Goal: Task Accomplishment & Management: Use online tool/utility

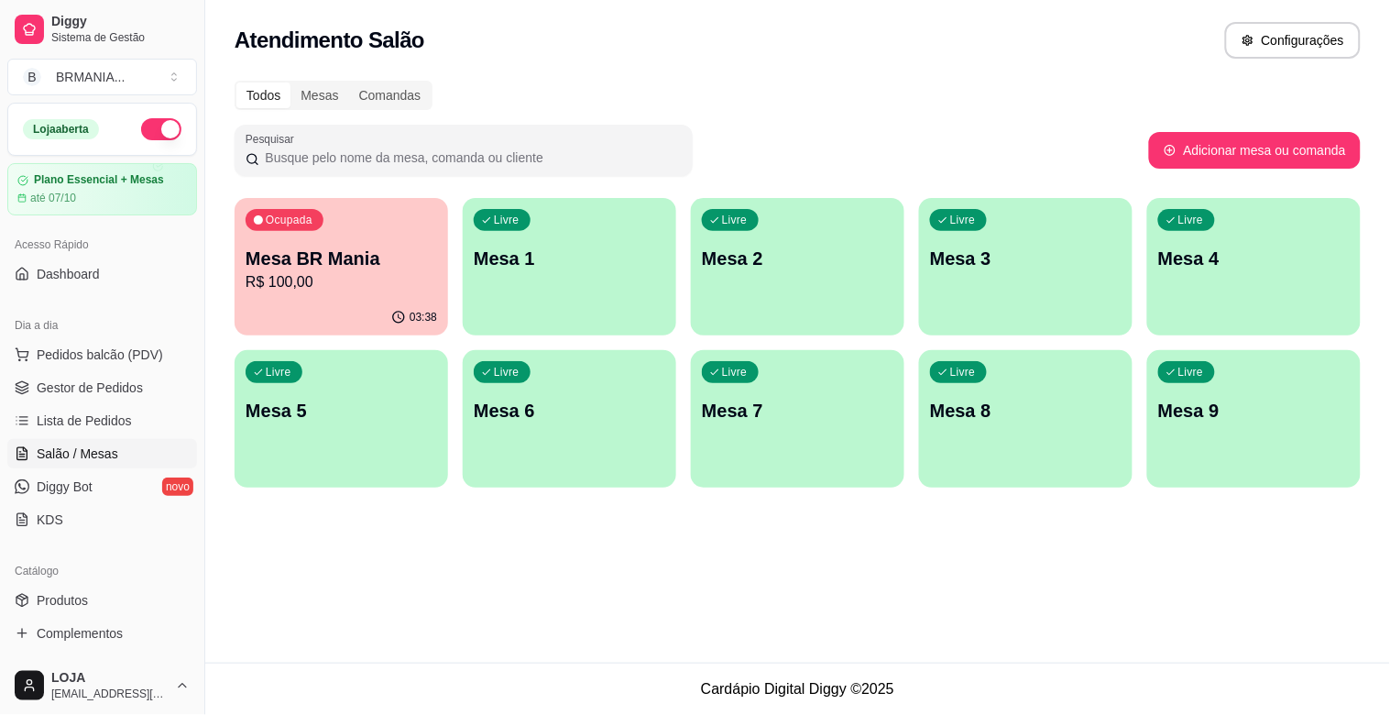
click at [353, 246] on p "Mesa BR Mania" at bounding box center [342, 259] width 192 height 26
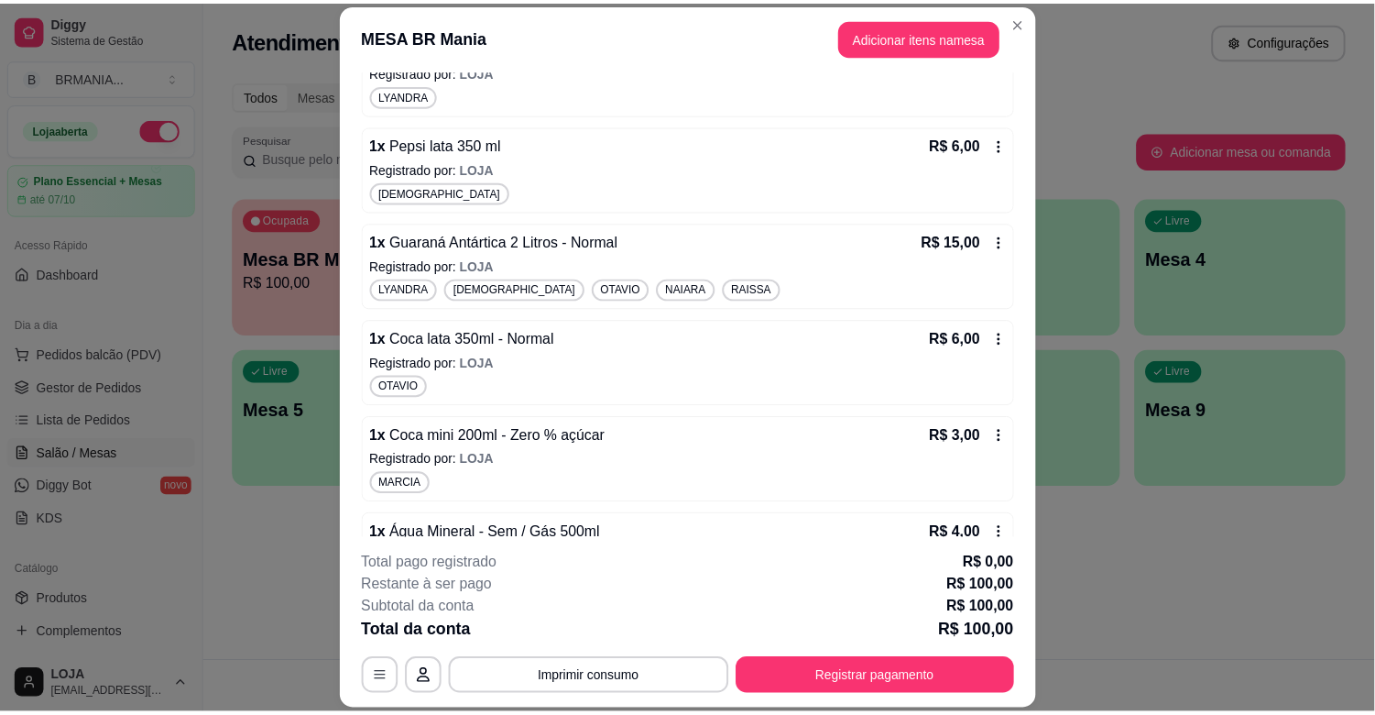
scroll to position [1332, 0]
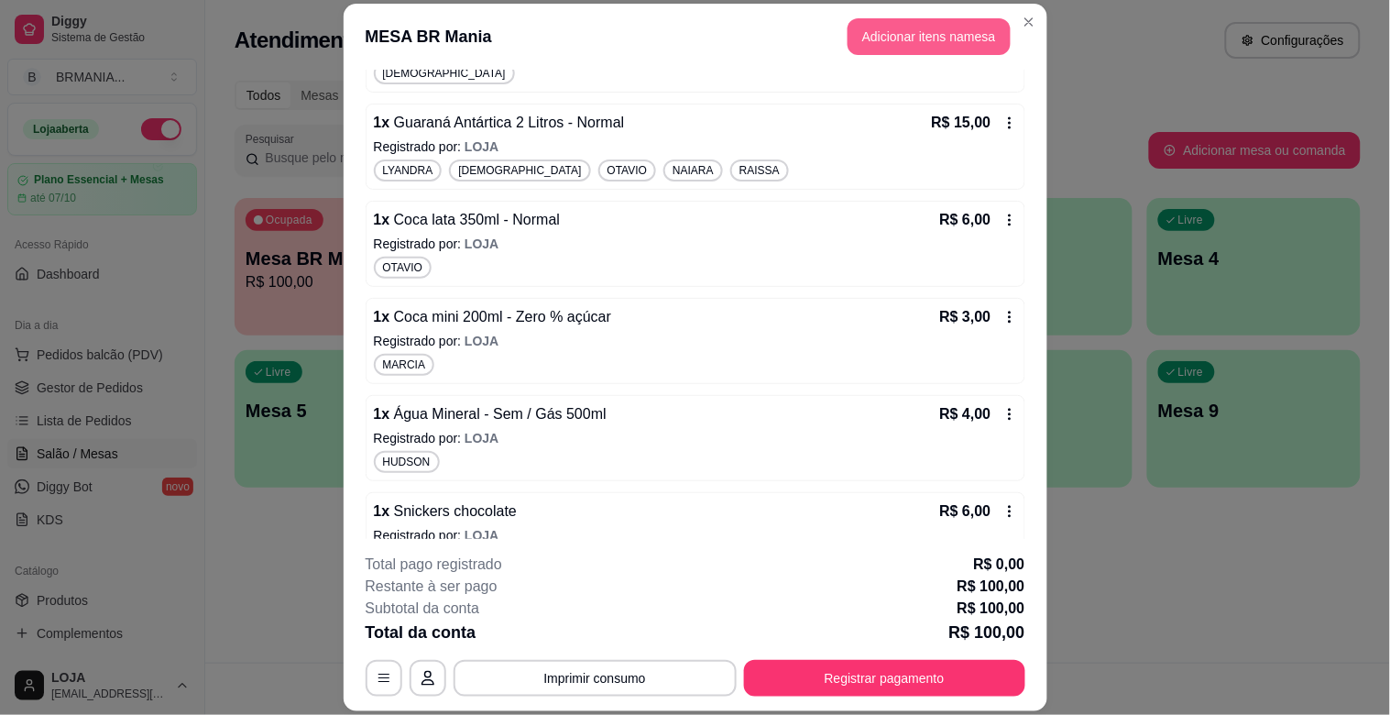
click at [904, 39] on button "Adicionar itens na mesa" at bounding box center [929, 36] width 163 height 37
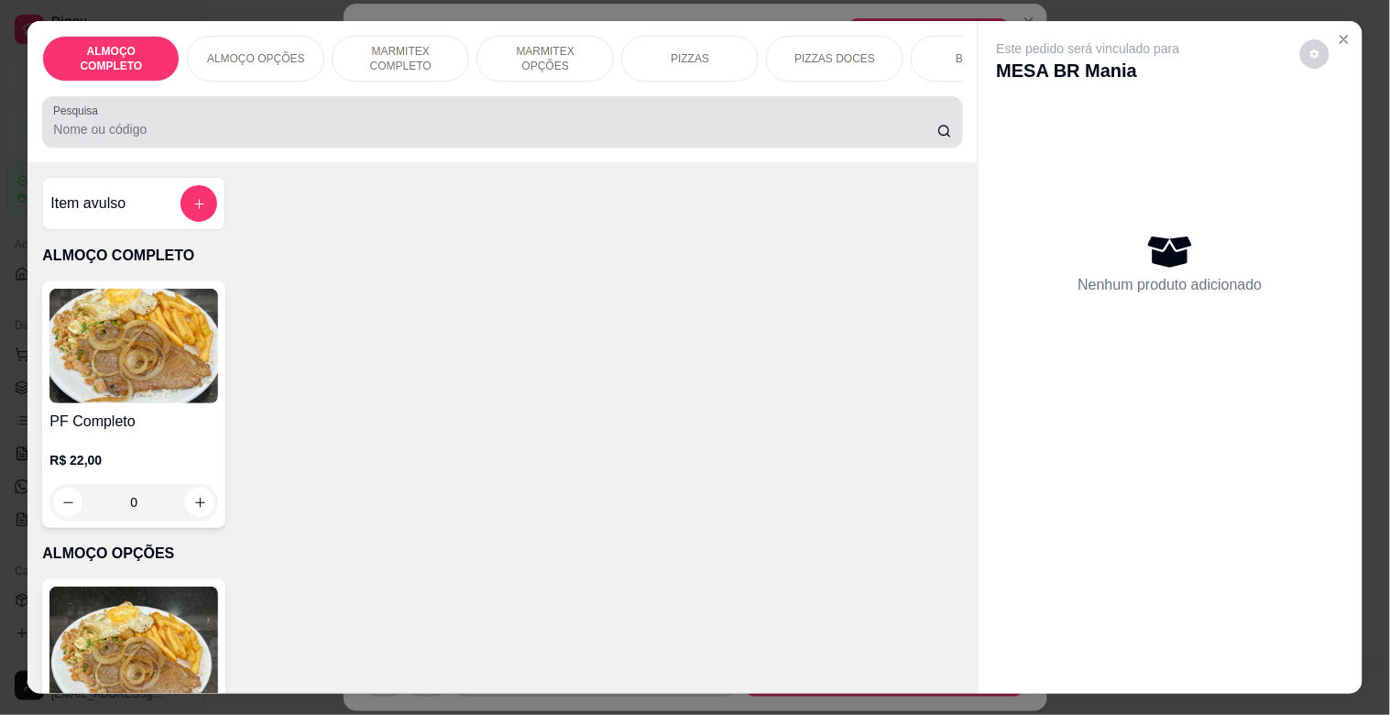
click at [339, 128] on input "Pesquisa" at bounding box center [495, 129] width 884 height 18
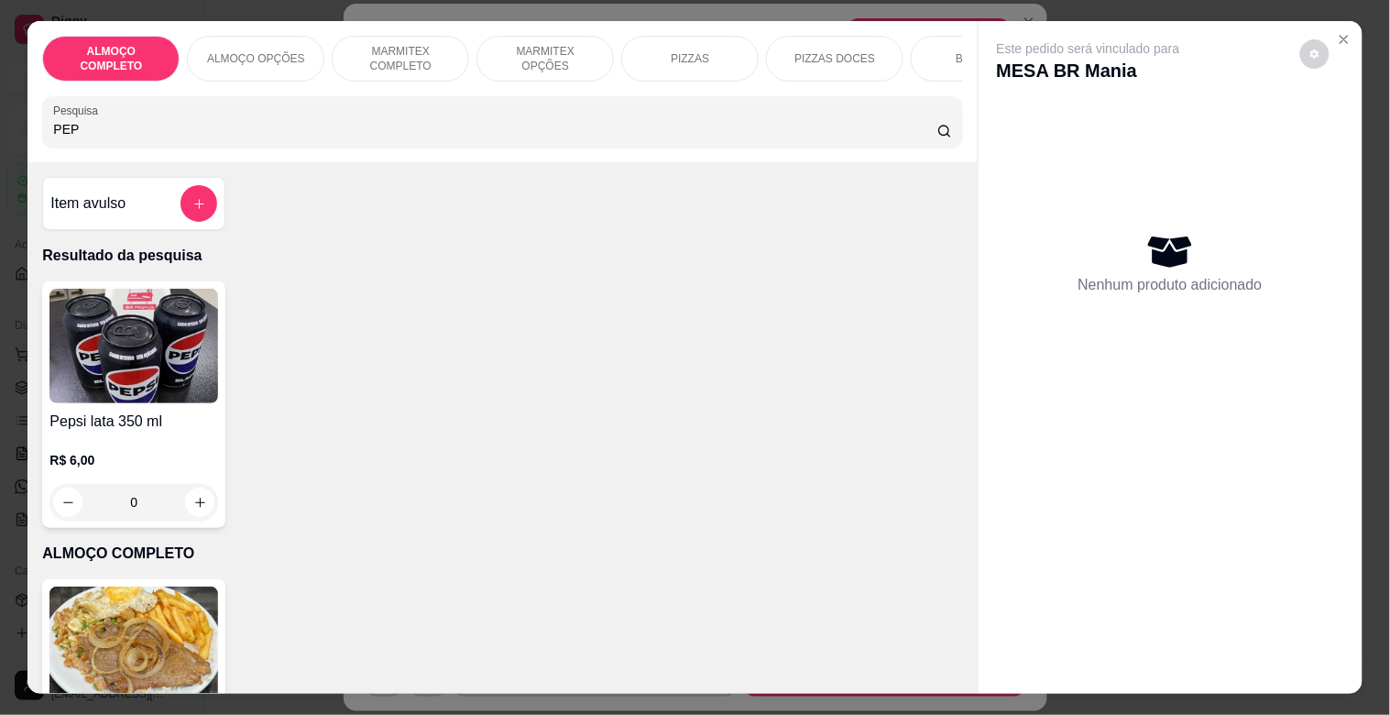
type input "PEP"
click at [150, 342] on img at bounding box center [133, 346] width 169 height 115
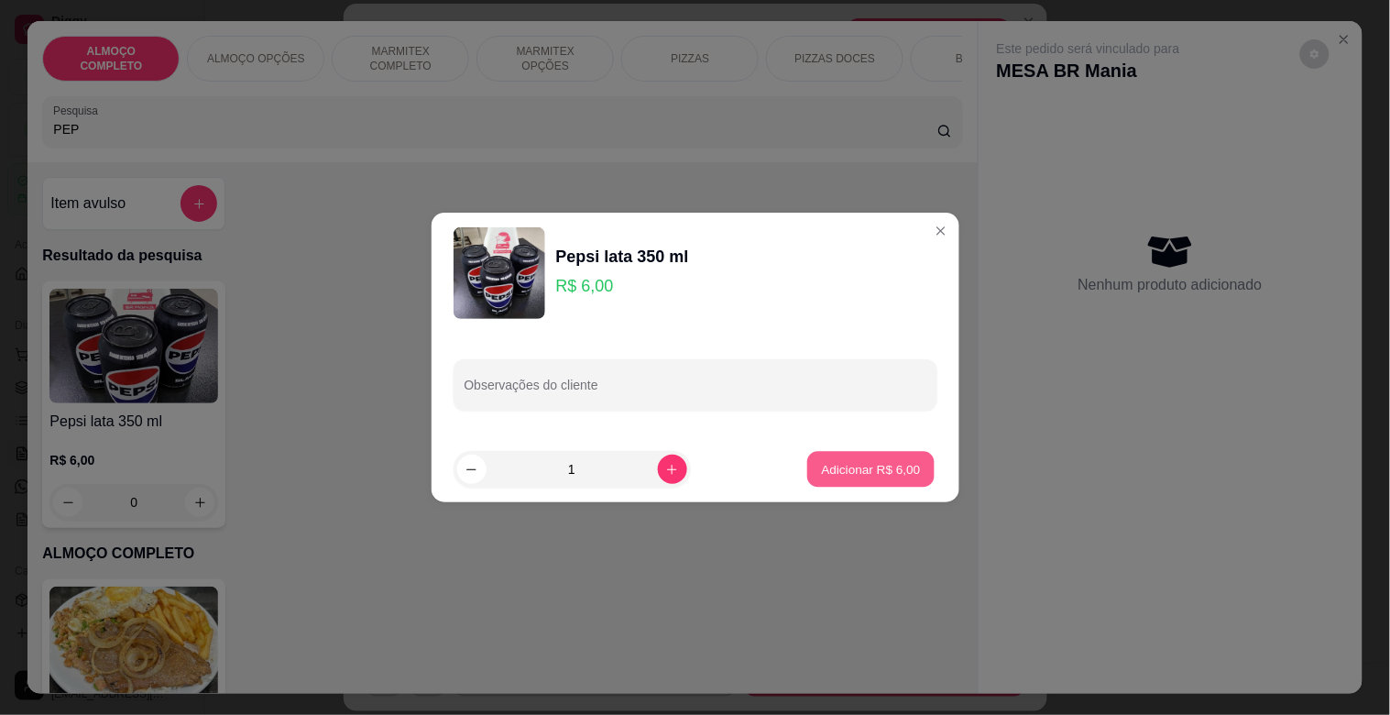
click at [884, 463] on p "Adicionar R$ 6,00" at bounding box center [871, 468] width 99 height 17
type input "1"
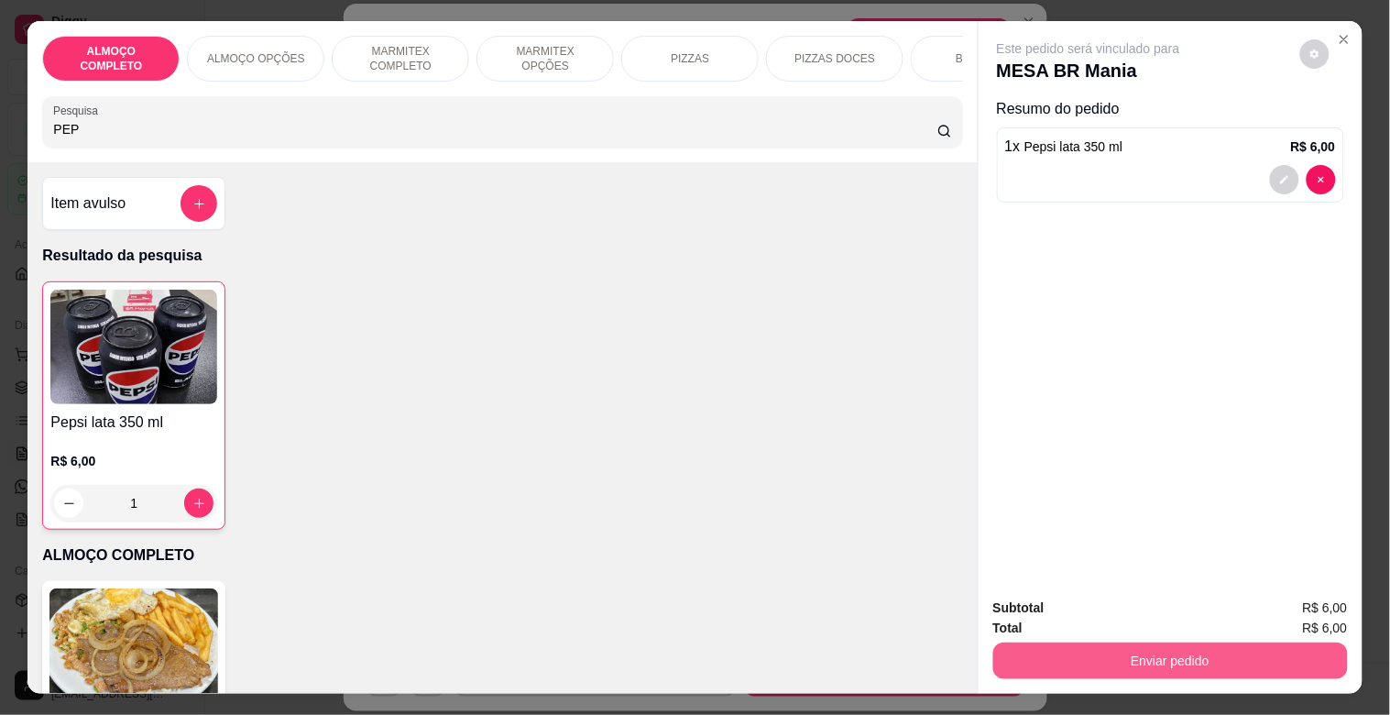
click at [1240, 642] on button "Enviar pedido" at bounding box center [1170, 660] width 355 height 37
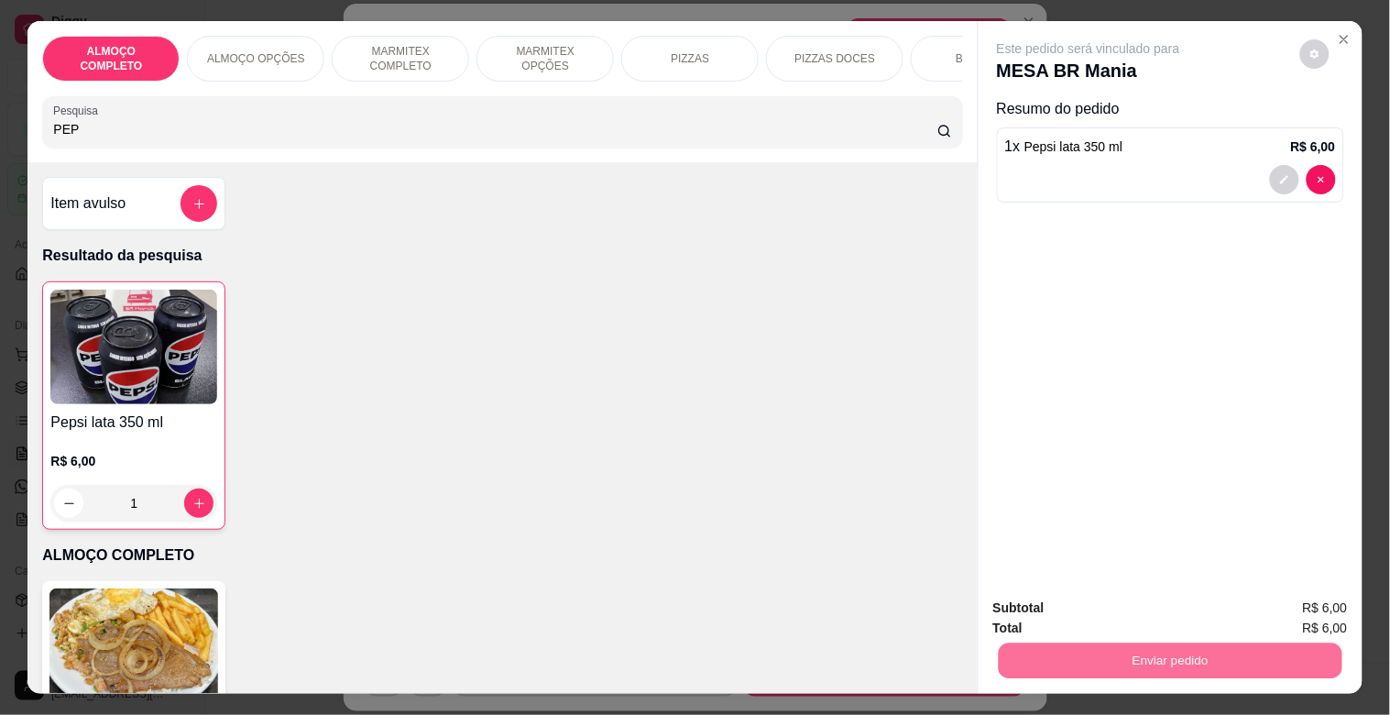
click at [1207, 608] on button "Registrar cliente" at bounding box center [1177, 607] width 121 height 35
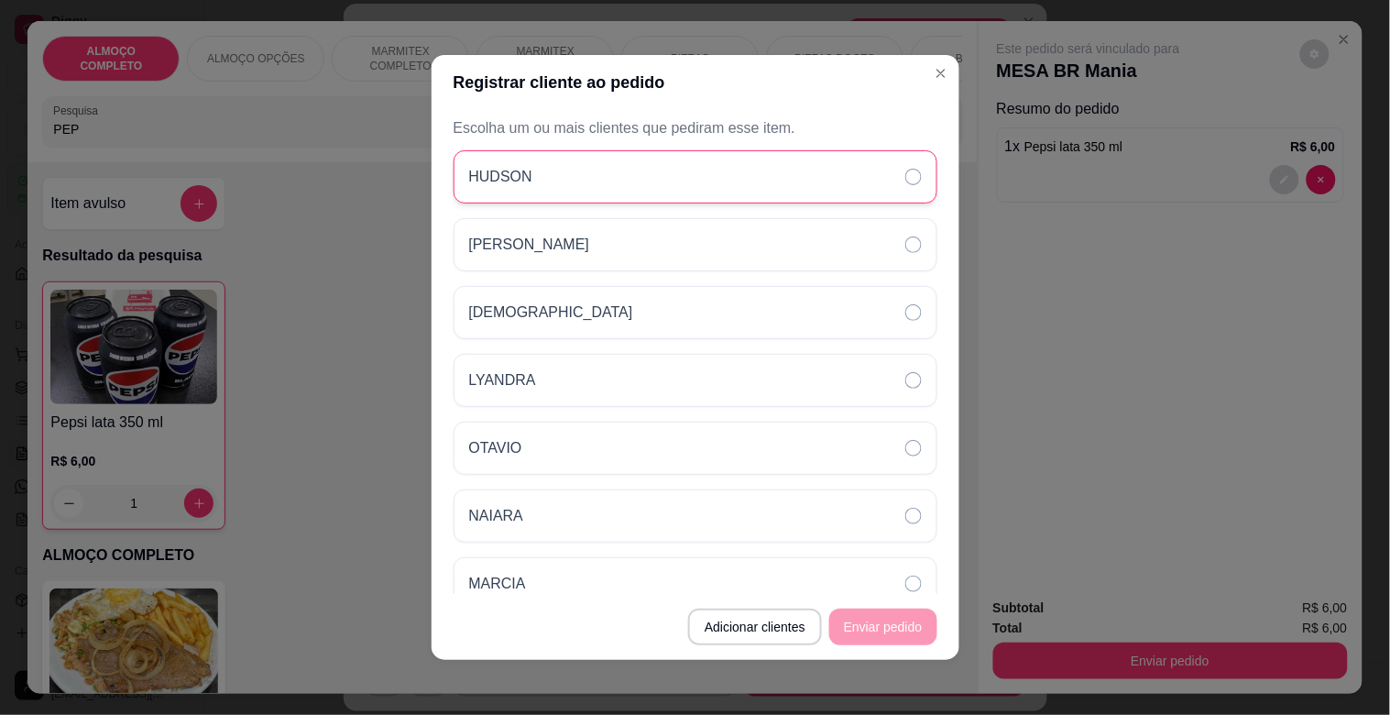
click at [500, 194] on div "HUDSON" at bounding box center [696, 176] width 484 height 53
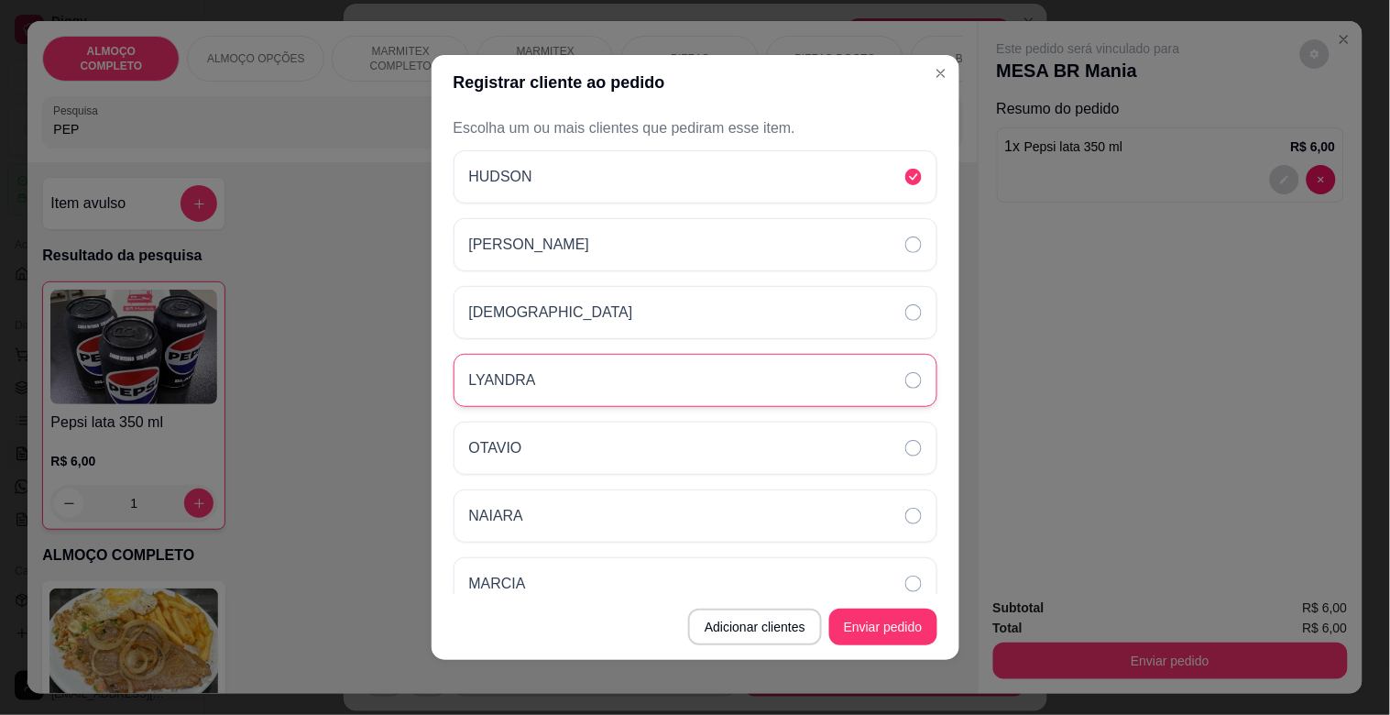
drag, startPoint x: 538, startPoint y: 363, endPoint x: 578, endPoint y: 396, distance: 52.1
click at [541, 363] on div "LYANDRA" at bounding box center [696, 380] width 484 height 53
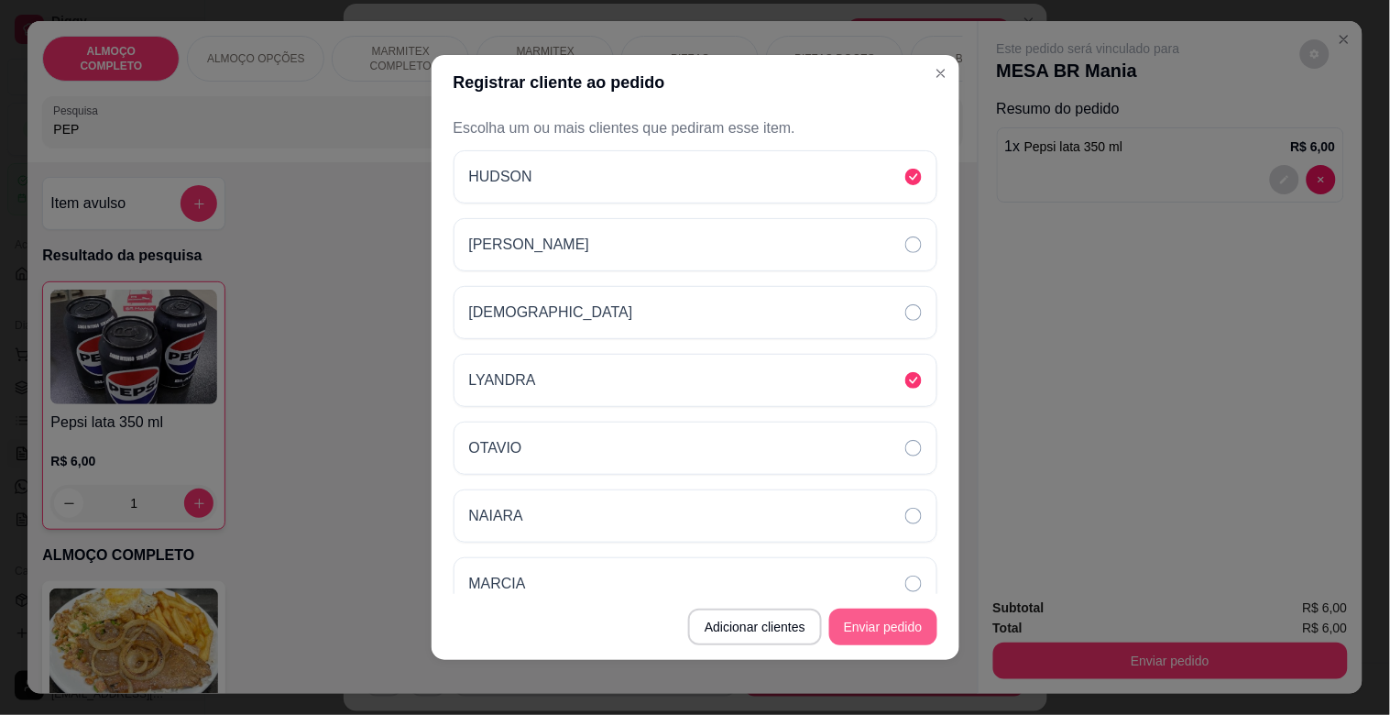
click at [876, 619] on button "Enviar pedido" at bounding box center [883, 626] width 108 height 37
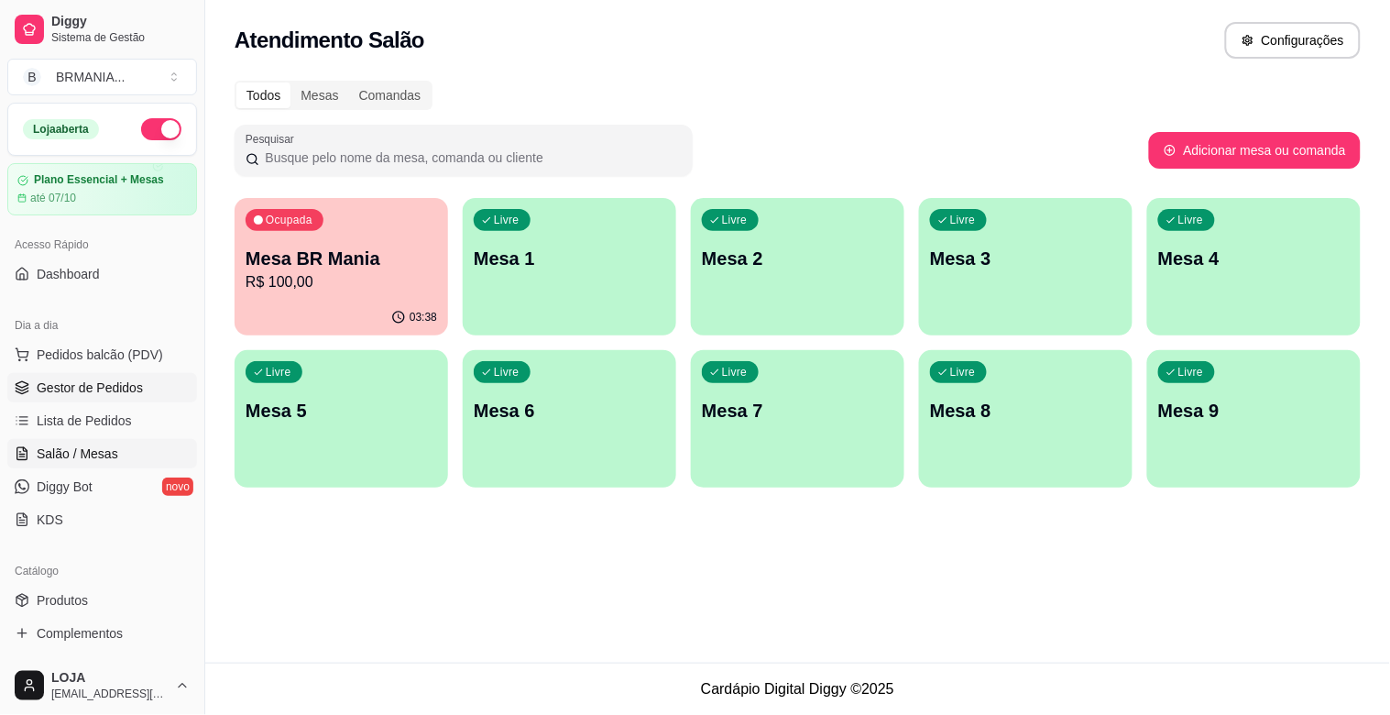
click at [121, 395] on span "Gestor de Pedidos" at bounding box center [90, 387] width 106 height 18
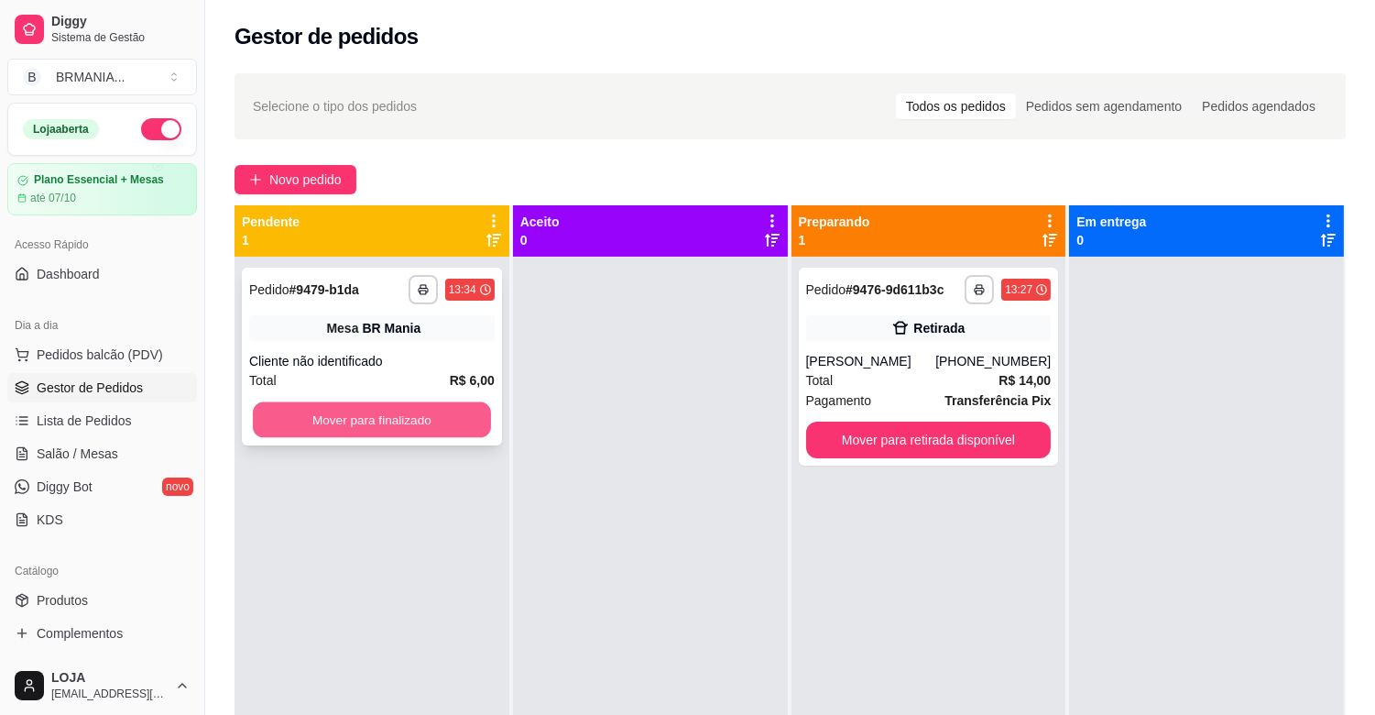
click at [385, 407] on button "Mover para finalizado" at bounding box center [372, 420] width 238 height 36
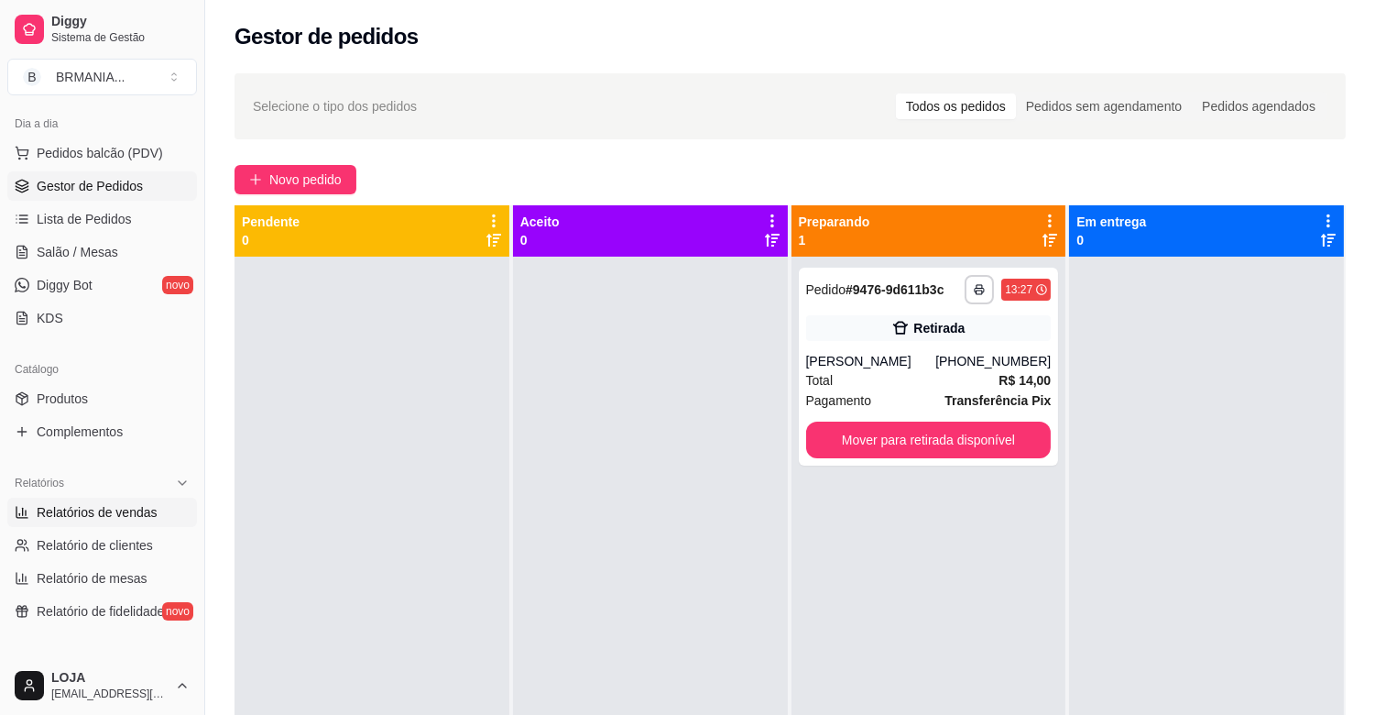
scroll to position [207, 0]
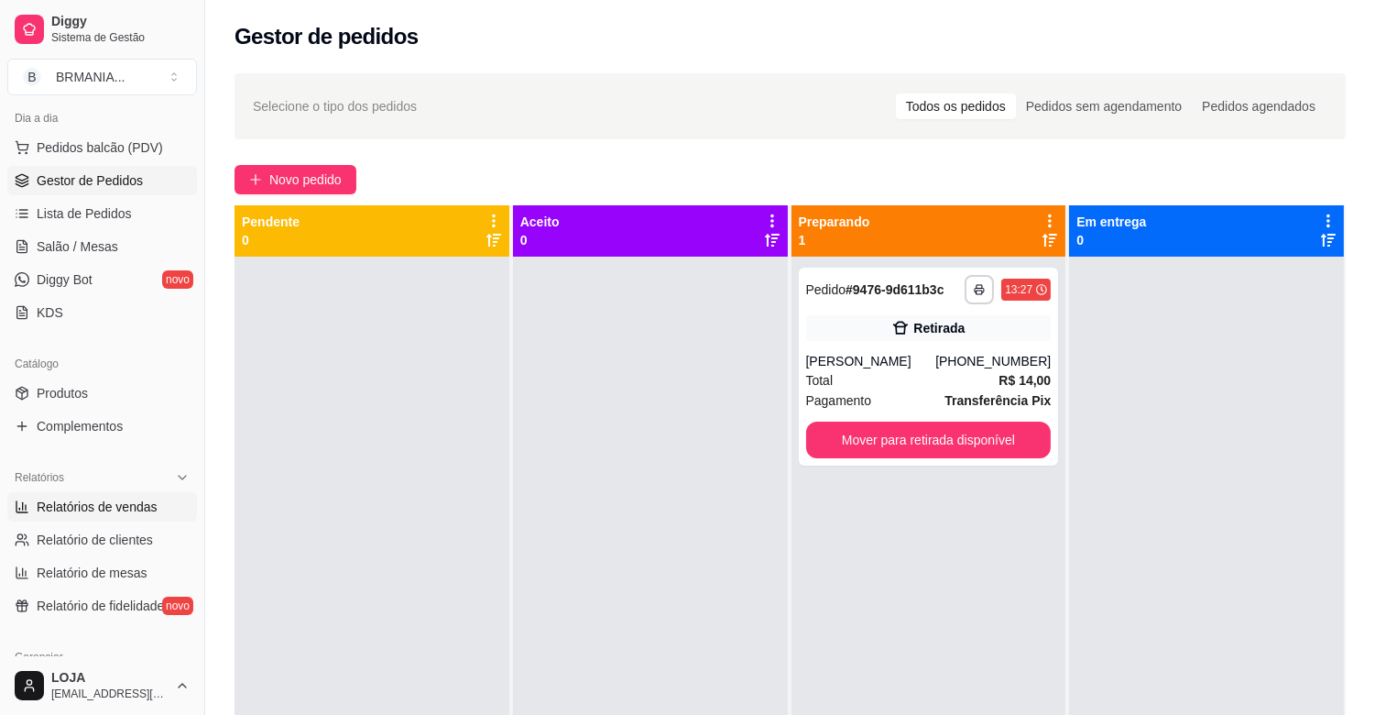
drag, startPoint x: 77, startPoint y: 511, endPoint x: 89, endPoint y: 502, distance: 15.0
click at [77, 509] on span "Relatórios de vendas" at bounding box center [97, 507] width 121 height 18
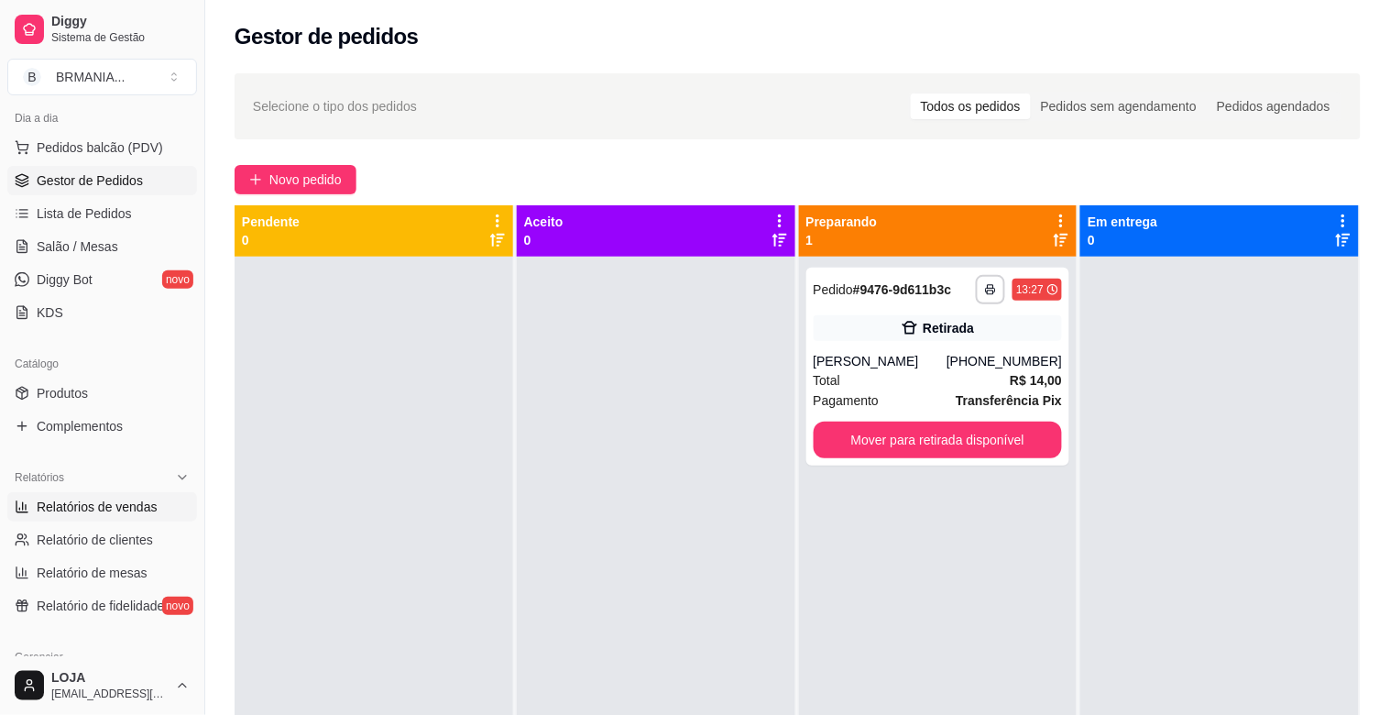
select select "ALL"
select select "0"
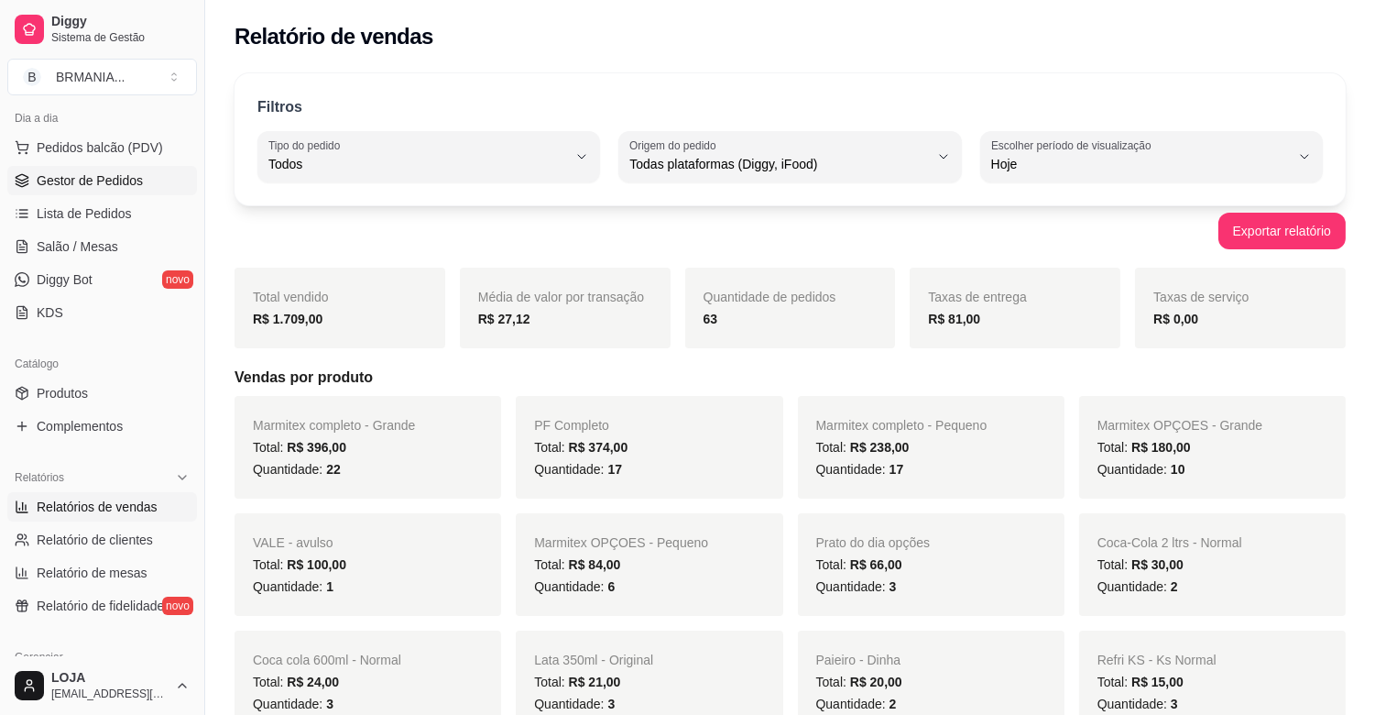
click at [128, 187] on span "Gestor de Pedidos" at bounding box center [90, 180] width 106 height 18
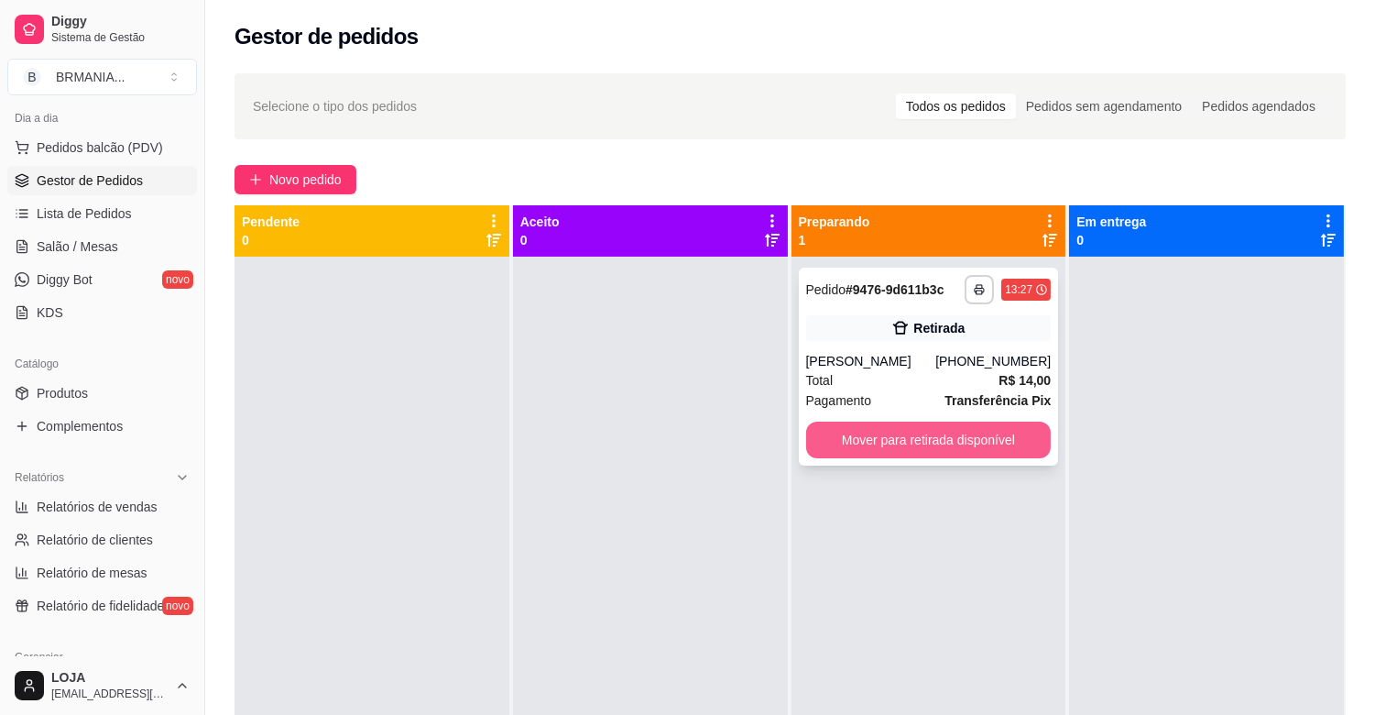
click at [911, 436] on button "Mover para retirada disponível" at bounding box center [929, 440] width 246 height 37
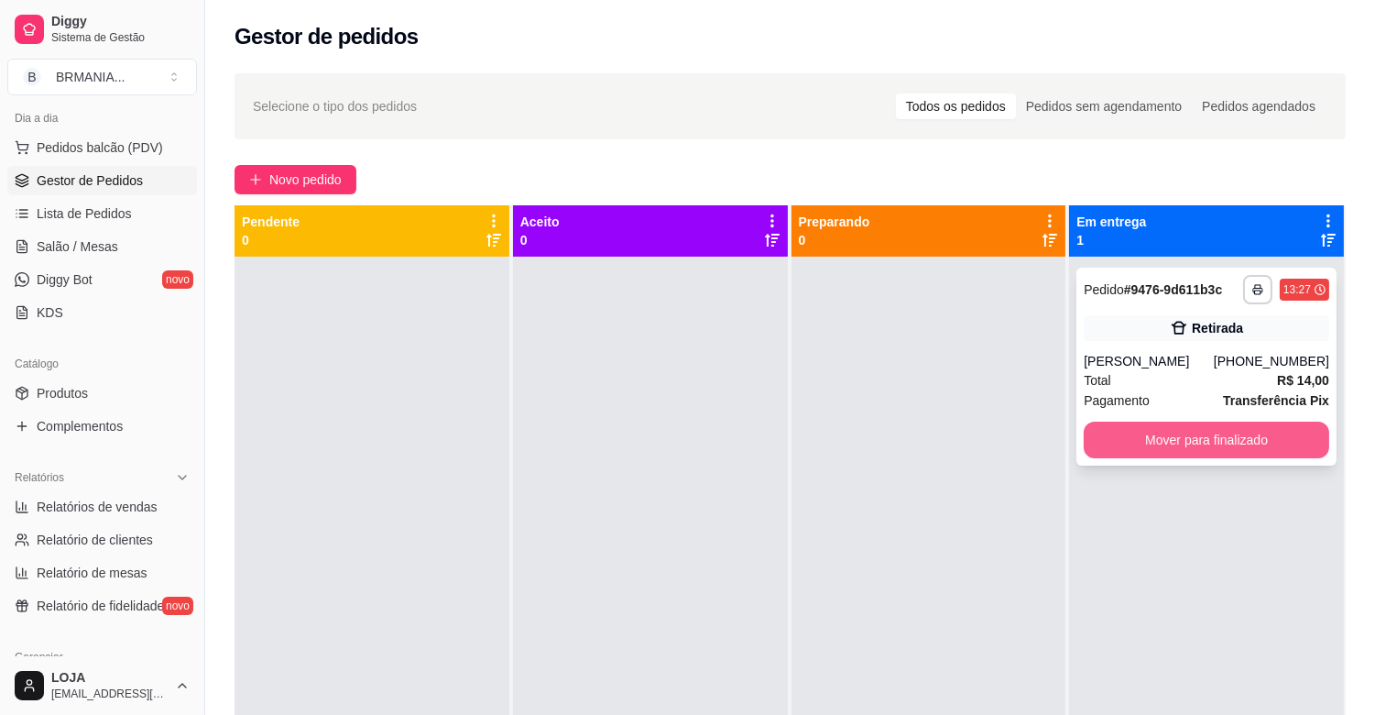
click at [1179, 434] on button "Mover para finalizado" at bounding box center [1207, 440] width 246 height 37
